Goal: Use online tool/utility: Utilize a website feature to perform a specific function

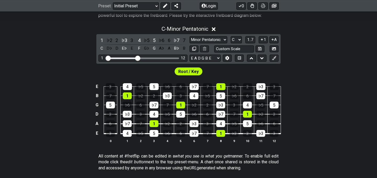
scroll to position [112, 0]
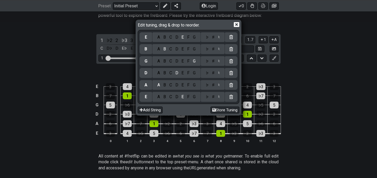
click at [271, 67] on div "Edit tuning, drag & drop to reorder. E A B C D E F G ♭ ♯ ♮ B A B C D E F G ♭ ♯ …" at bounding box center [188, 89] width 377 height 178
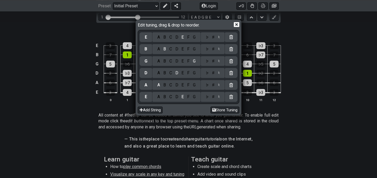
click at [238, 25] on icon at bounding box center [236, 24] width 5 height 5
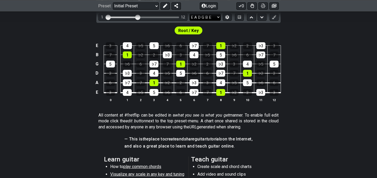
click at [216, 18] on select "E A D G B E E A D G B E E A D G B E B E A D F♯ B A D G C E A D A D G B E E♭ A♭ …" at bounding box center [205, 17] width 31 height 7
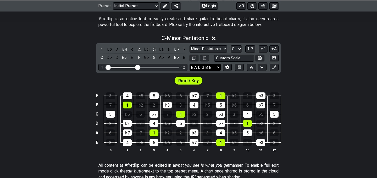
scroll to position [102, 0]
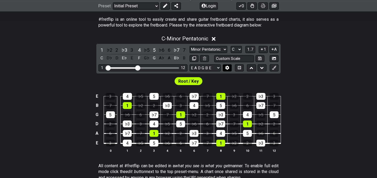
click at [227, 69] on icon at bounding box center [227, 68] width 4 height 4
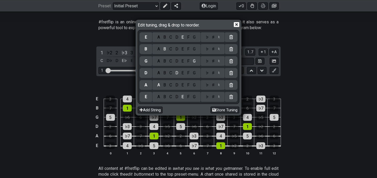
scroll to position [98, 0]
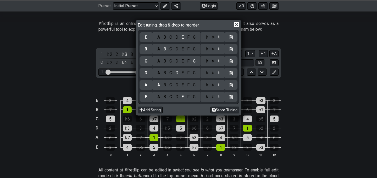
click at [149, 39] on div "E" at bounding box center [146, 37] width 13 height 10
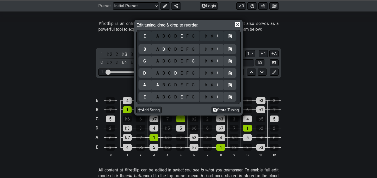
click at [145, 37] on div "E A B C D E F G ♭ ♯ ♮ B A B C D E F G ♭ ♯ ♮ G A B C D E F G ♭ ♯ ♮ D A B C D E F…" at bounding box center [189, 67] width 100 height 72
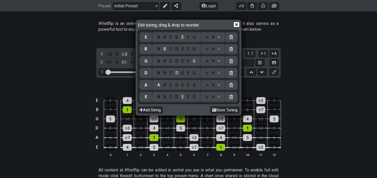
click at [171, 37] on div "C" at bounding box center [171, 37] width 6 height 6
click at [212, 38] on div "♯" at bounding box center [213, 37] width 6 height 6
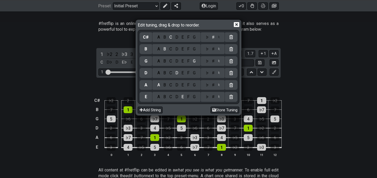
click at [157, 49] on div "A" at bounding box center [159, 49] width 6 height 6
click at [212, 49] on div "♯" at bounding box center [213, 49] width 6 height 6
click at [146, 98] on div "E" at bounding box center [146, 97] width 13 height 10
click at [170, 98] on div "C" at bounding box center [171, 97] width 6 height 6
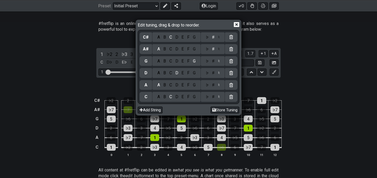
click at [212, 95] on div "♯" at bounding box center [213, 97] width 6 height 6
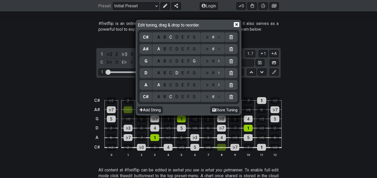
click at [145, 85] on div "A" at bounding box center [146, 85] width 3 height 6
click at [194, 86] on div "G" at bounding box center [194, 85] width 6 height 6
click at [213, 85] on div "♯" at bounding box center [213, 85] width 6 height 6
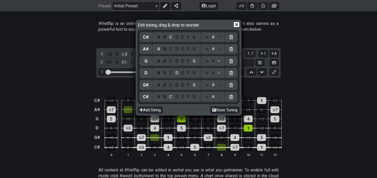
click at [146, 75] on div "D" at bounding box center [146, 73] width 13 height 10
click at [171, 73] on div "C" at bounding box center [171, 73] width 6 height 6
click at [212, 75] on div "♯" at bounding box center [213, 73] width 6 height 6
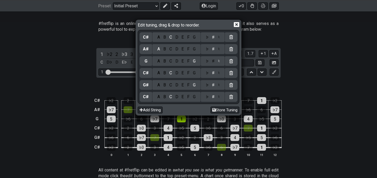
click at [189, 60] on div "F" at bounding box center [189, 61] width 6 height 6
click at [212, 60] on div "♯" at bounding box center [213, 61] width 6 height 6
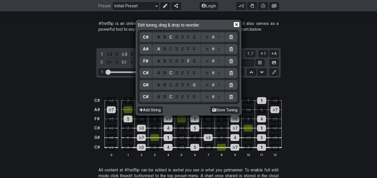
click at [175, 36] on div "D" at bounding box center [177, 37] width 6 height 6
click at [238, 25] on icon at bounding box center [236, 24] width 5 height 5
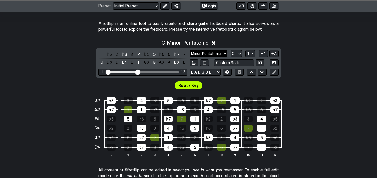
click at [215, 53] on select "Minor Pentatonic Click to edit Minor Pentatonic Major Pentatonic Minor Blues Ma…" at bounding box center [209, 53] width 38 height 7
click at [190, 50] on select "Minor Pentatonic Click to edit Minor Pentatonic Major Pentatonic Minor Blues Ma…" at bounding box center [209, 53] width 38 height 7
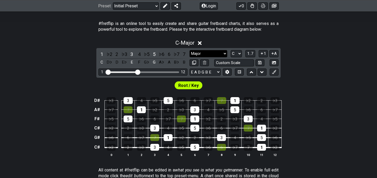
click at [207, 54] on select "Minor Pentatonic Click to edit Minor Pentatonic Major Pentatonic Minor Blues Ma…" at bounding box center [209, 53] width 38 height 7
select select "Major / [PERSON_NAME]"
click at [190, 50] on select "Minor Pentatonic Click to edit Minor Pentatonic Major Pentatonic Minor Blues Ma…" at bounding box center [209, 53] width 38 height 7
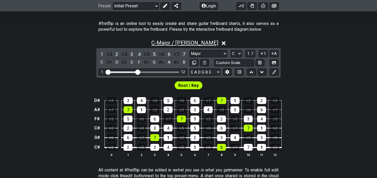
click at [167, 42] on span "C - Major / Ionian" at bounding box center [184, 43] width 67 height 6
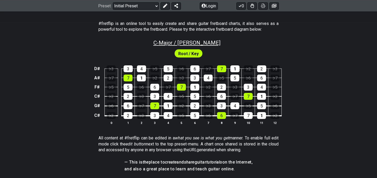
click at [167, 42] on span "C - Major / Ionian" at bounding box center [186, 43] width 67 height 6
select select "Major / [PERSON_NAME]"
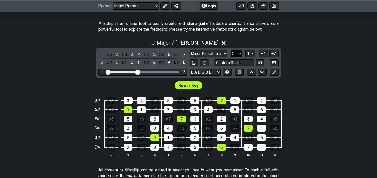
click at [238, 55] on select "A♭ A A♯ B♭ B C C♯ D♭ D D♯ E♭ E F F♯ G♭ G G♯" at bounding box center [236, 53] width 11 height 7
click at [231, 50] on select "A♭ A A♯ B♭ B C C♯ D♭ D D♯ E♭ E F F♯ G♭ G G♯" at bounding box center [236, 53] width 11 height 7
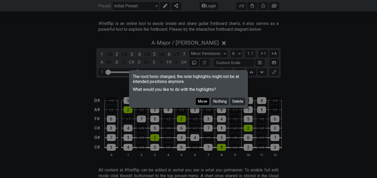
click at [205, 100] on button "Move" at bounding box center [202, 101] width 13 height 7
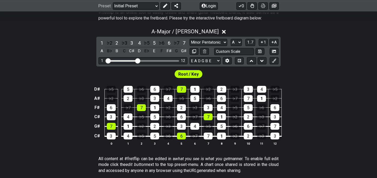
scroll to position [109, 0]
click at [235, 44] on select "A♭ A A♯ B♭ B C C♯ D♭ D D♯ E♭ E F F♯ G♭ G G♯" at bounding box center [236, 41] width 11 height 7
select select "C#"
click at [231, 38] on select "A♭ A A♯ B♭ B C C♯ D♭ D D♯ E♭ E F F♯ G♭ G G♯" at bounding box center [236, 41] width 11 height 7
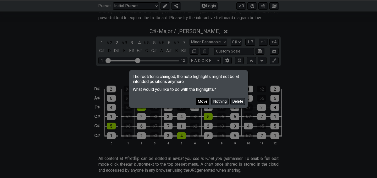
click at [203, 99] on button "Move" at bounding box center [202, 101] width 13 height 7
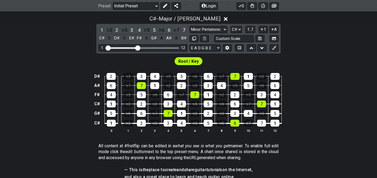
scroll to position [123, 0]
